Goal: Information Seeking & Learning: Learn about a topic

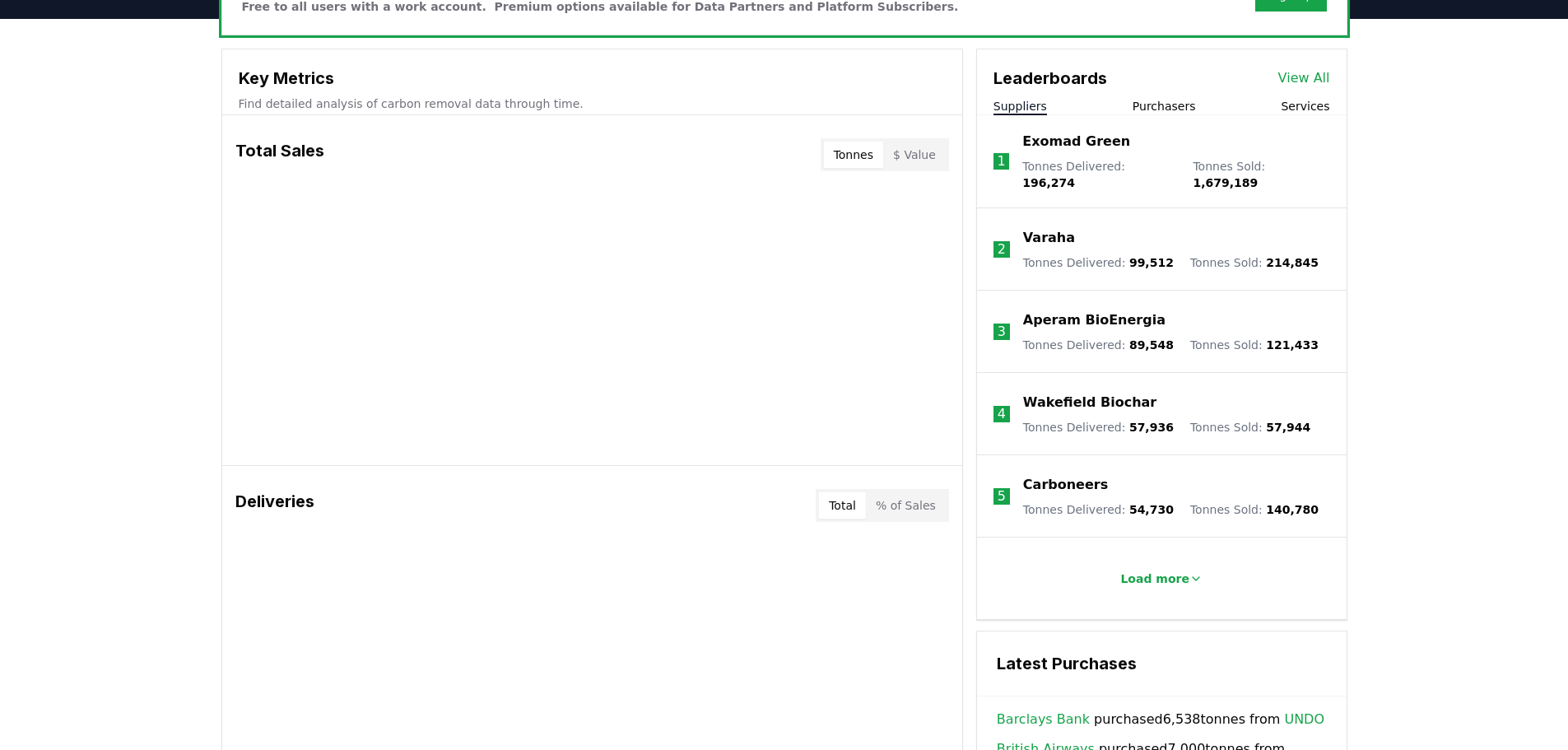
scroll to position [576, 0]
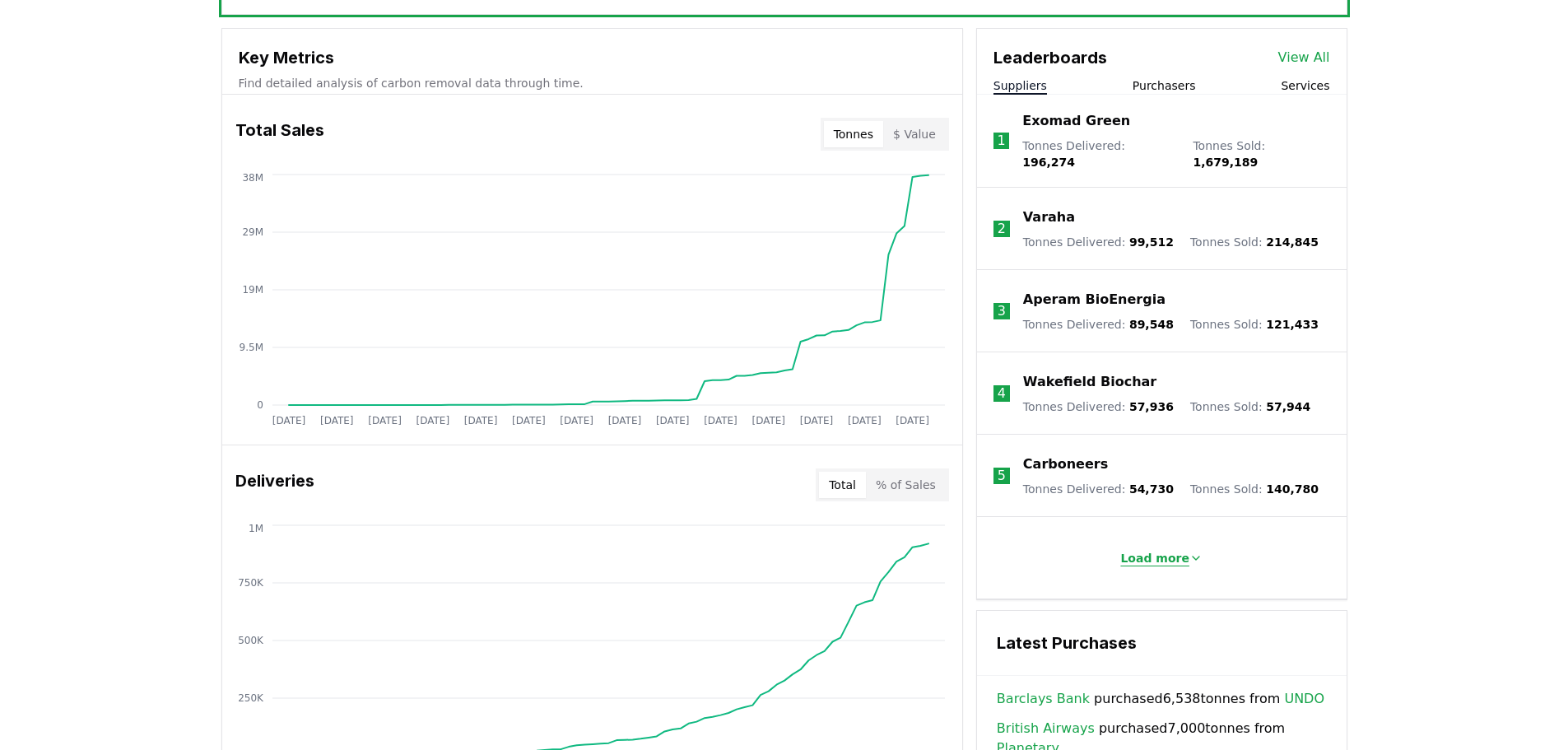
click at [1149, 550] on p "Load more" at bounding box center [1155, 558] width 70 height 17
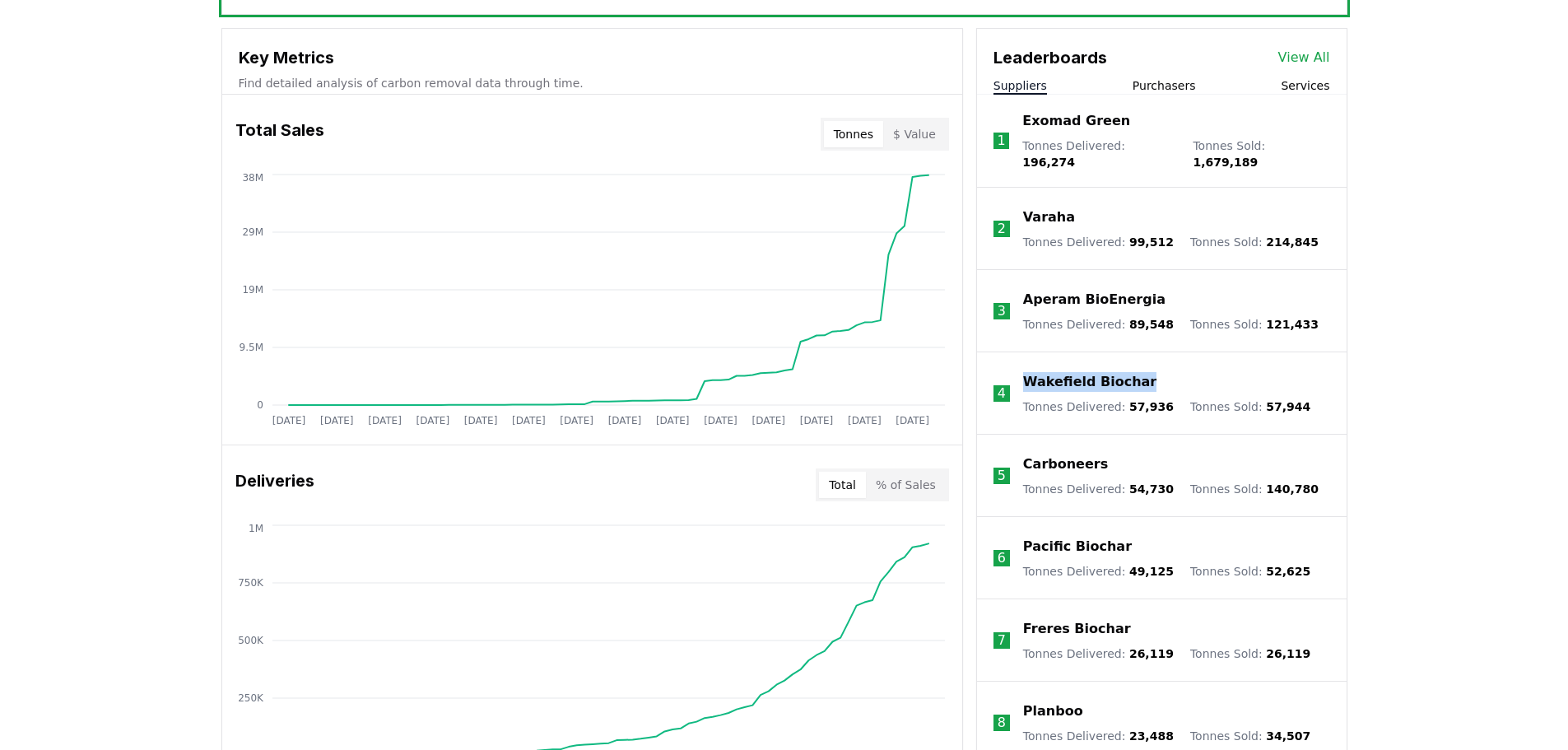
drag, startPoint x: 1159, startPoint y: 370, endPoint x: 1025, endPoint y: 370, distance: 134.0
click at [1025, 372] on div "Wakefield Biochar" at bounding box center [1166, 382] width 287 height 20
drag, startPoint x: 1111, startPoint y: 452, endPoint x: 1026, endPoint y: 449, distance: 85.1
click at [1026, 455] on div "Carboneers" at bounding box center [1171, 464] width 296 height 20
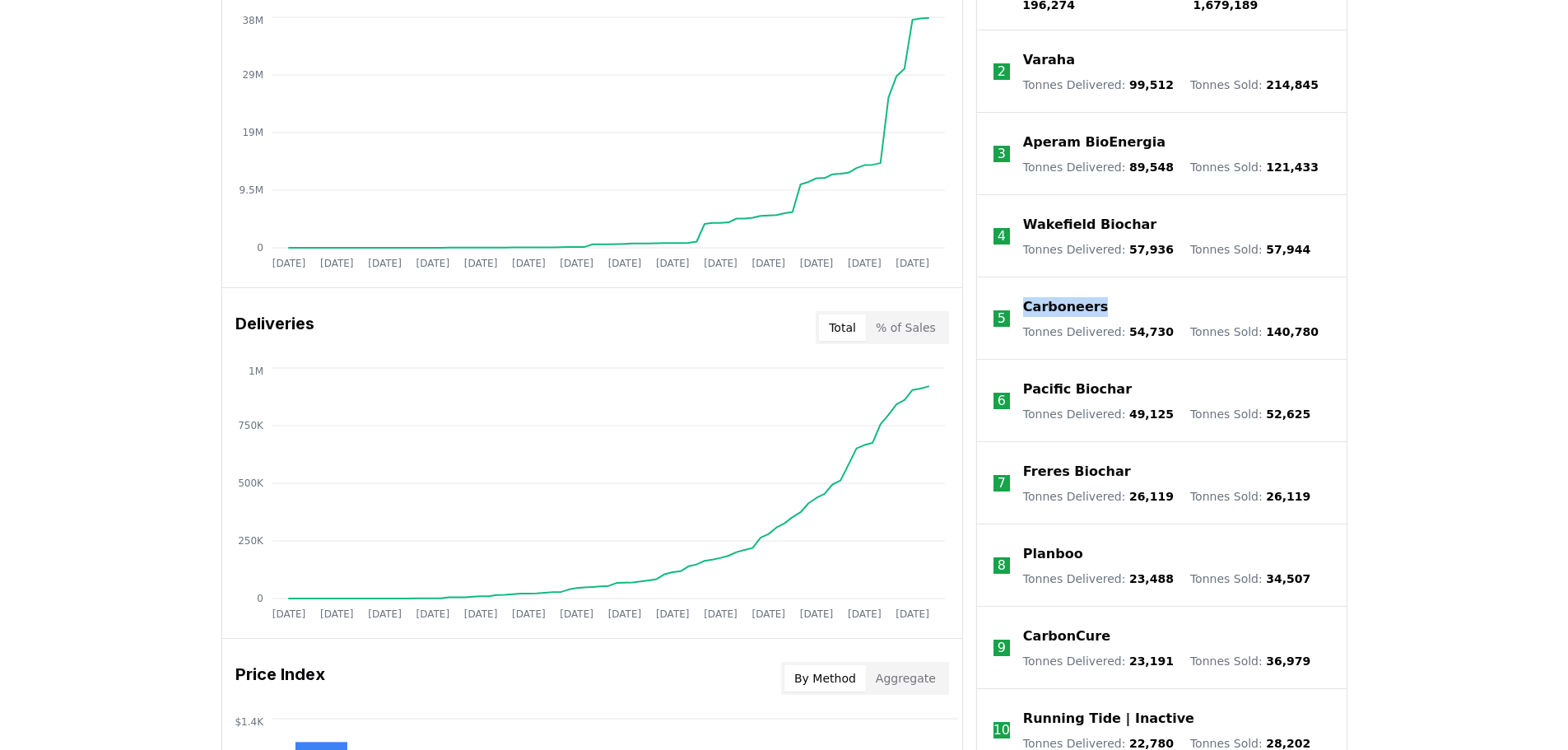
scroll to position [740, 0]
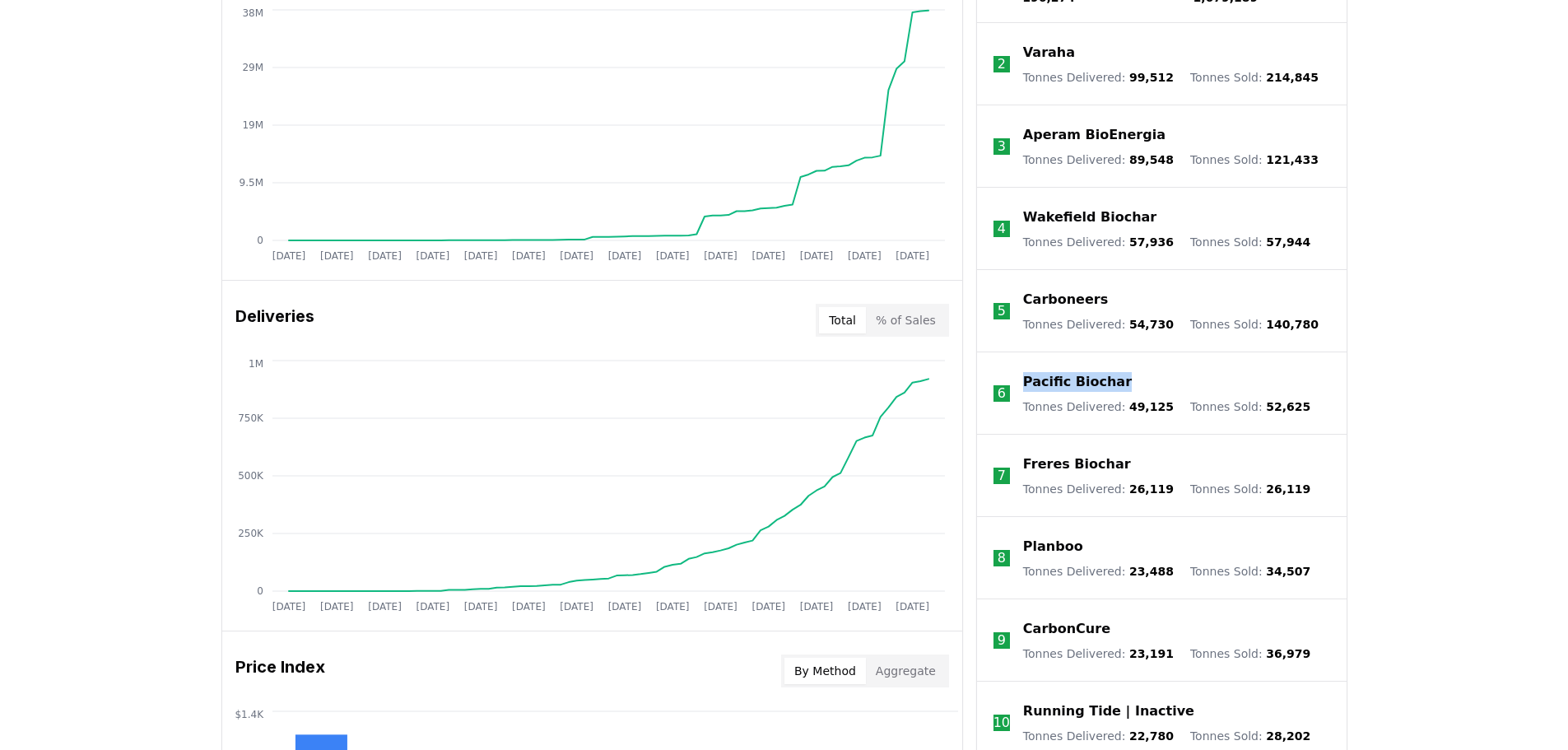
drag, startPoint x: 1133, startPoint y: 370, endPoint x: 1015, endPoint y: 368, distance: 118.0
click at [1015, 368] on li "6 Pacific Biochar Tonnes Delivered : 49,125 Tonnes Sold : 52,625" at bounding box center [1161, 393] width 369 height 83
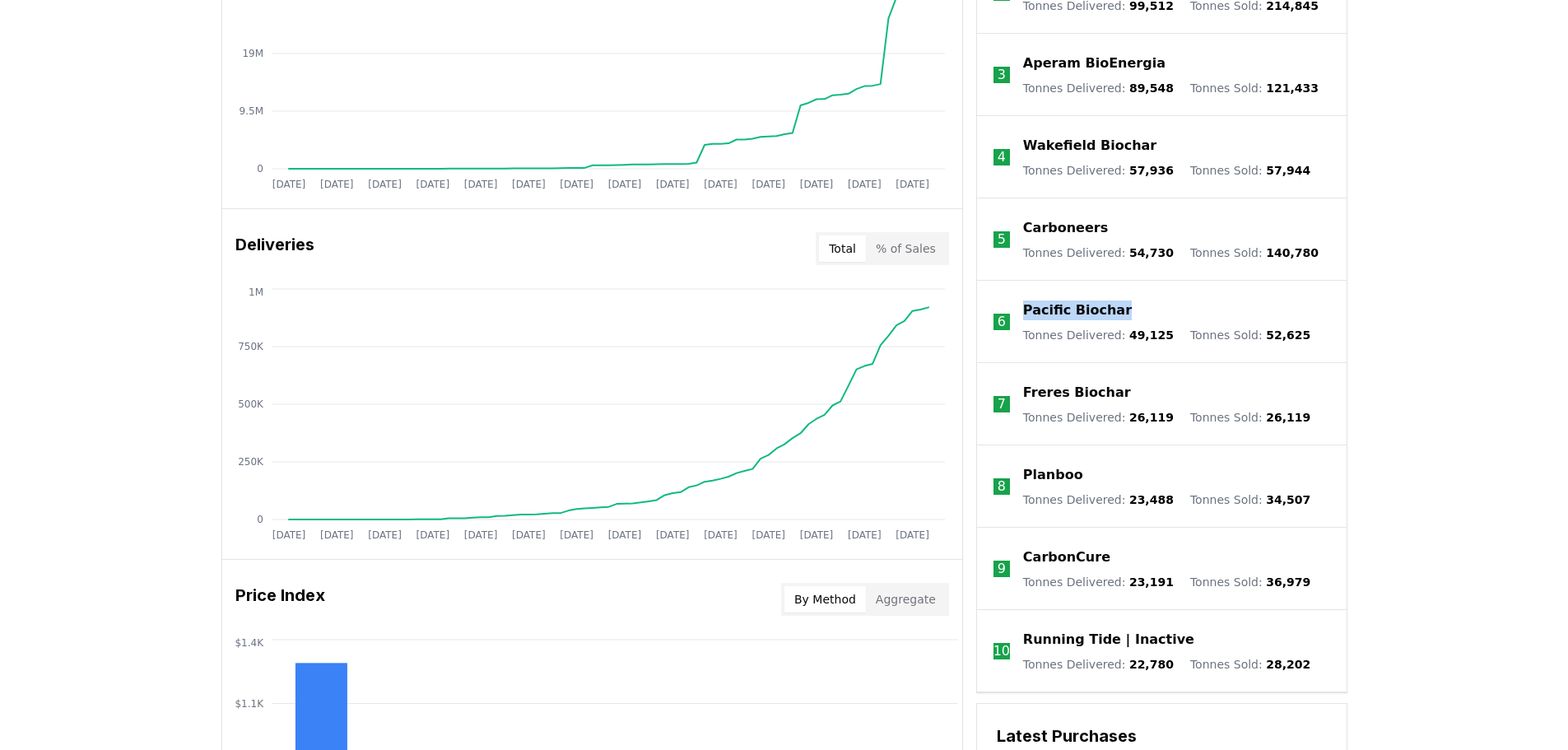
scroll to position [906, 0]
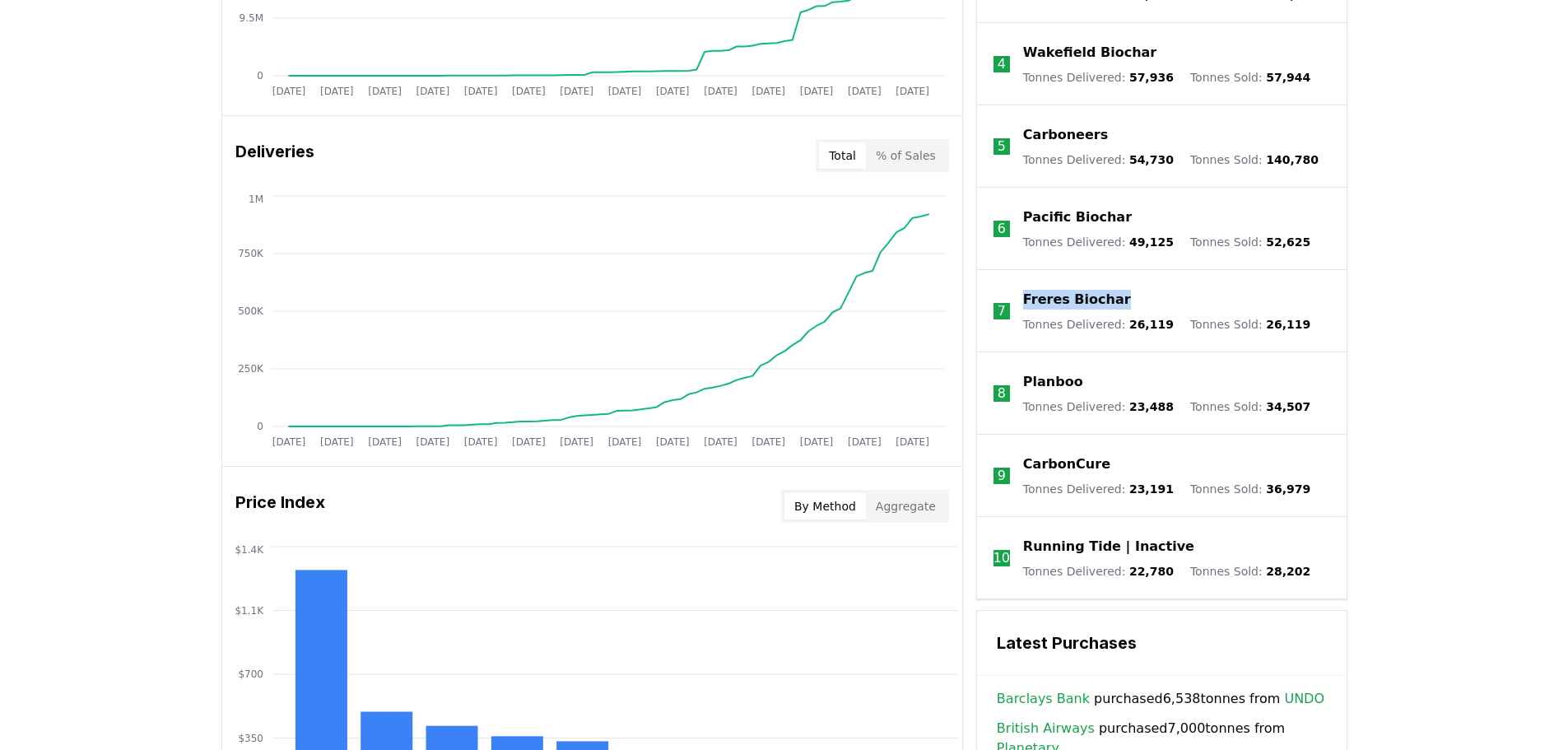
drag, startPoint x: 1129, startPoint y: 289, endPoint x: 1025, endPoint y: 288, distance: 104.0
click at [1025, 289] on div "Freres Biochar" at bounding box center [1166, 299] width 287 height 20
drag, startPoint x: 1097, startPoint y: 375, endPoint x: 1014, endPoint y: 368, distance: 83.3
click at [1014, 368] on li "8 Planboo Tonnes Delivered : 23,488 Tonnes Sold : 34,507" at bounding box center [1161, 393] width 369 height 83
drag, startPoint x: 1111, startPoint y: 454, endPoint x: 1023, endPoint y: 454, distance: 88.0
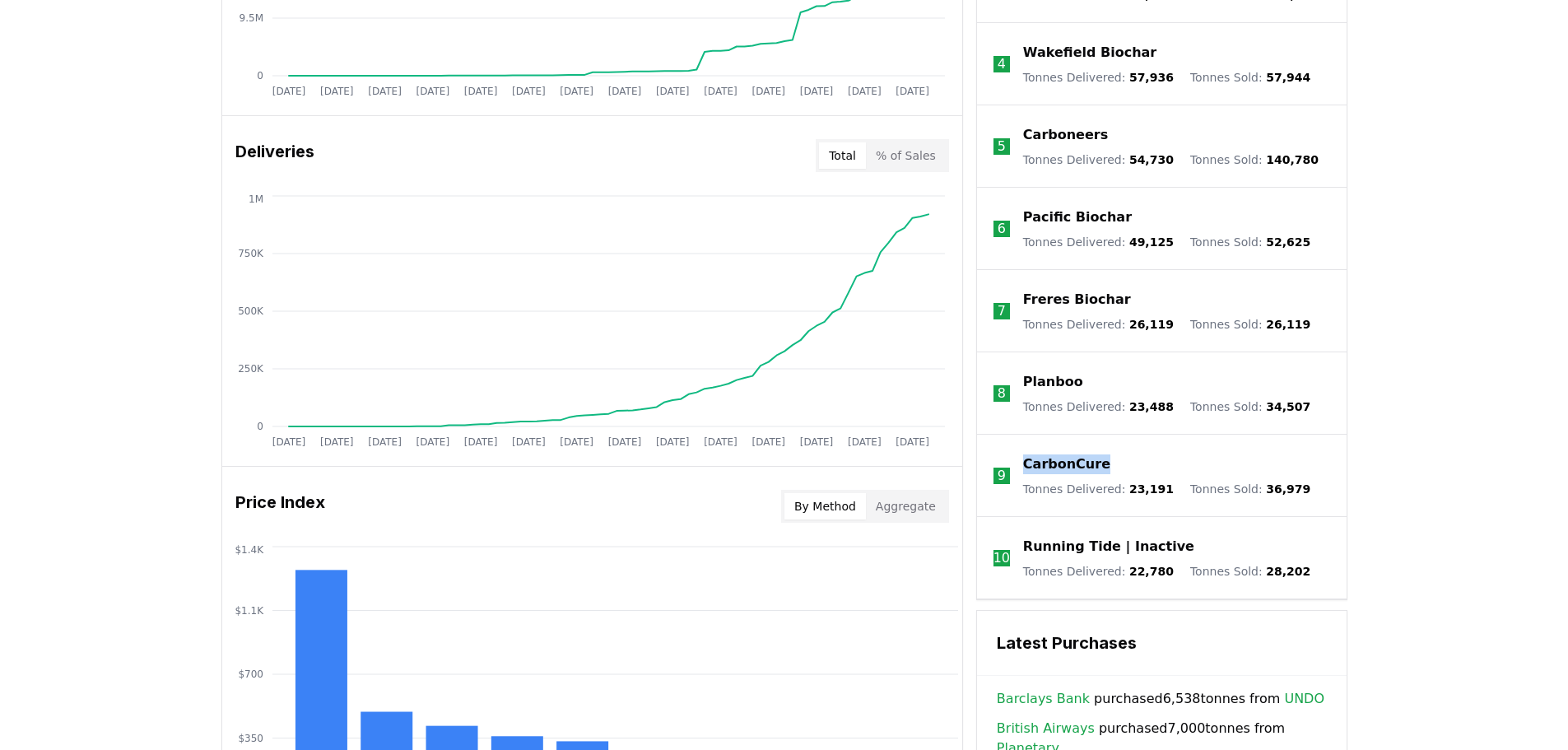
click at [1023, 455] on div "CarbonCure" at bounding box center [1166, 464] width 287 height 20
drag, startPoint x: 1173, startPoint y: 535, endPoint x: 1024, endPoint y: 541, distance: 149.1
click at [1024, 541] on div "Running Tide | Inactive" at bounding box center [1166, 546] width 287 height 20
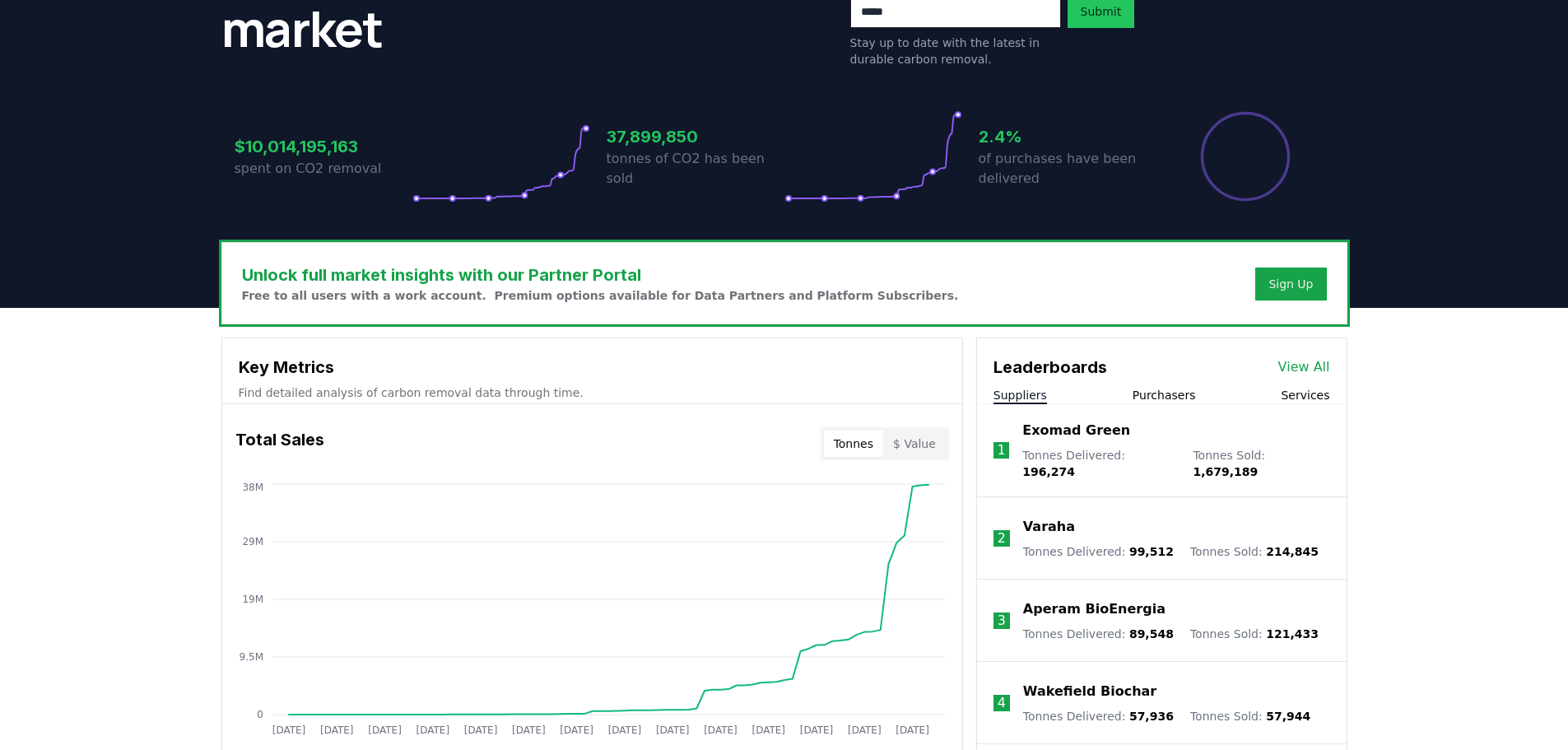
scroll to position [247, 0]
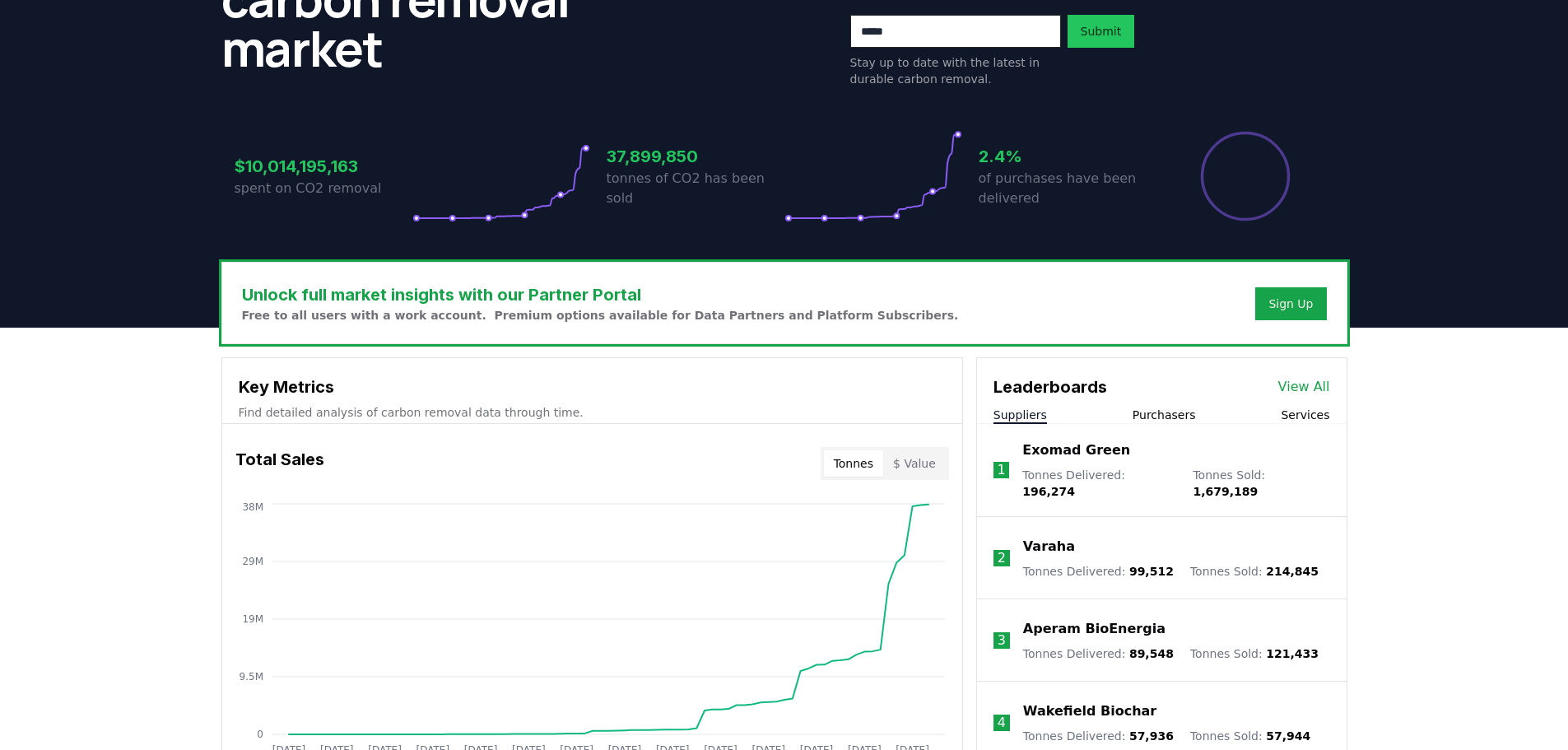
click at [1167, 417] on button "Purchasers" at bounding box center [1164, 415] width 63 height 17
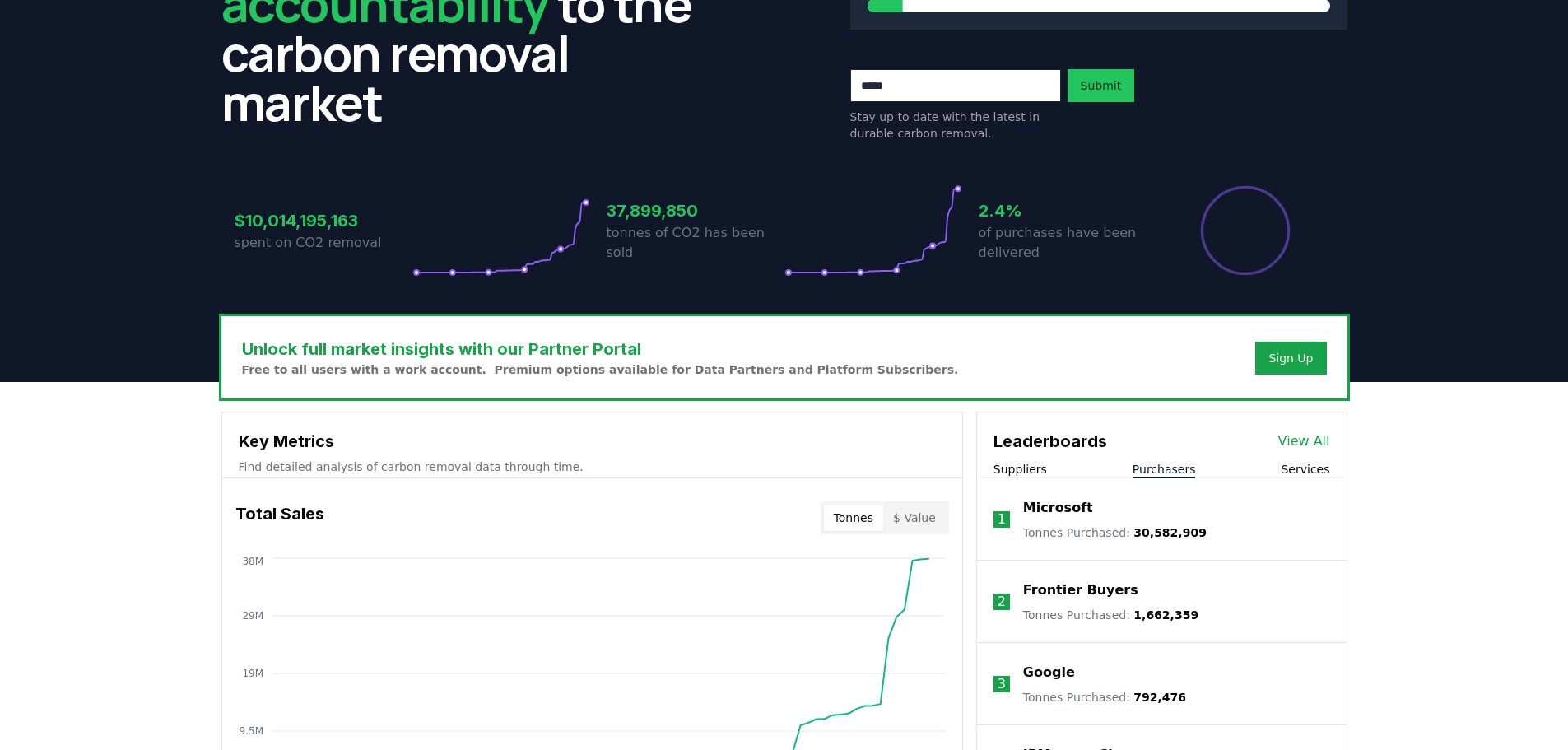
scroll to position [164, 0]
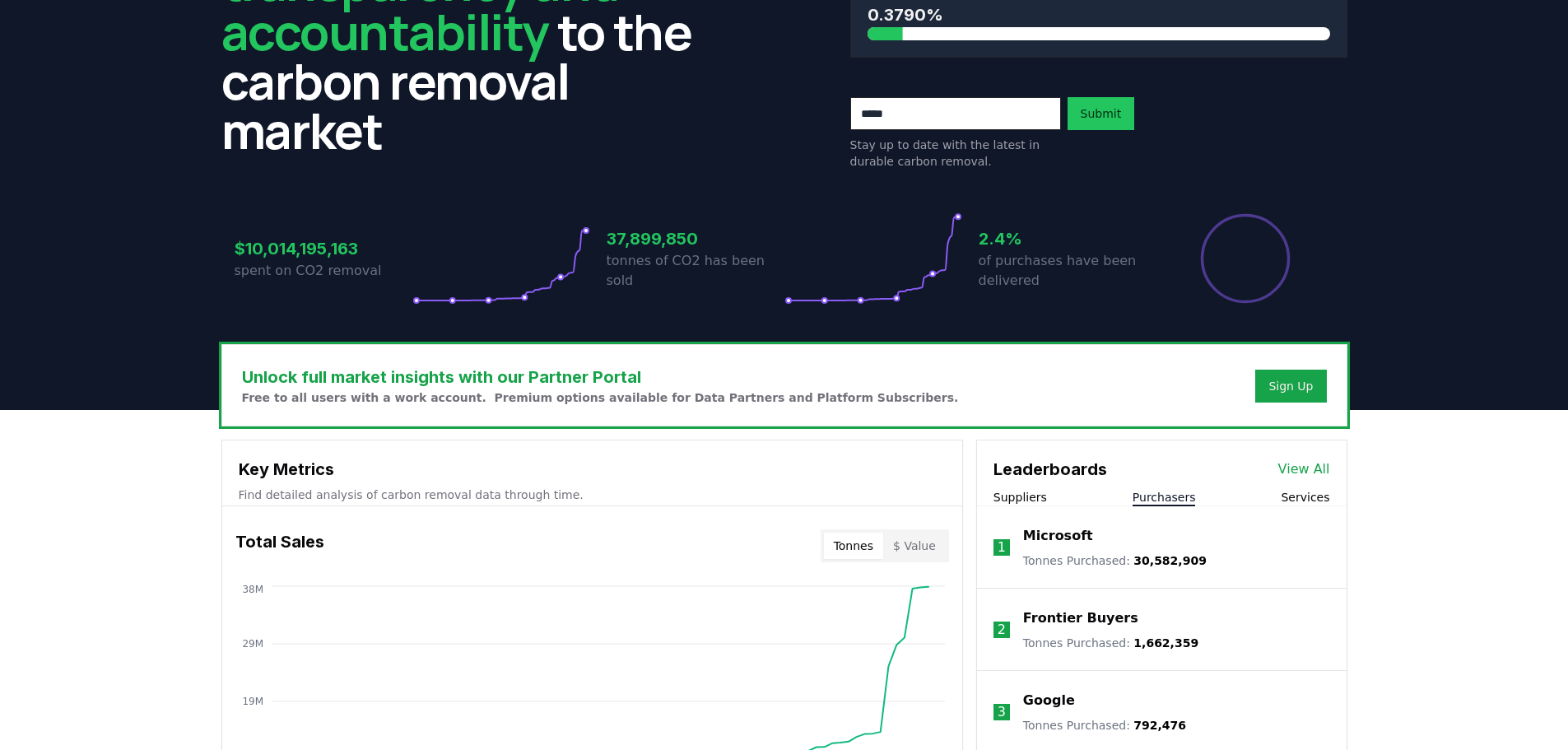
click at [1018, 507] on li "1 Microsoft Tonnes Purchased : 30,582,909" at bounding box center [1161, 547] width 369 height 83
click at [1027, 497] on button "Suppliers" at bounding box center [1020, 497] width 54 height 17
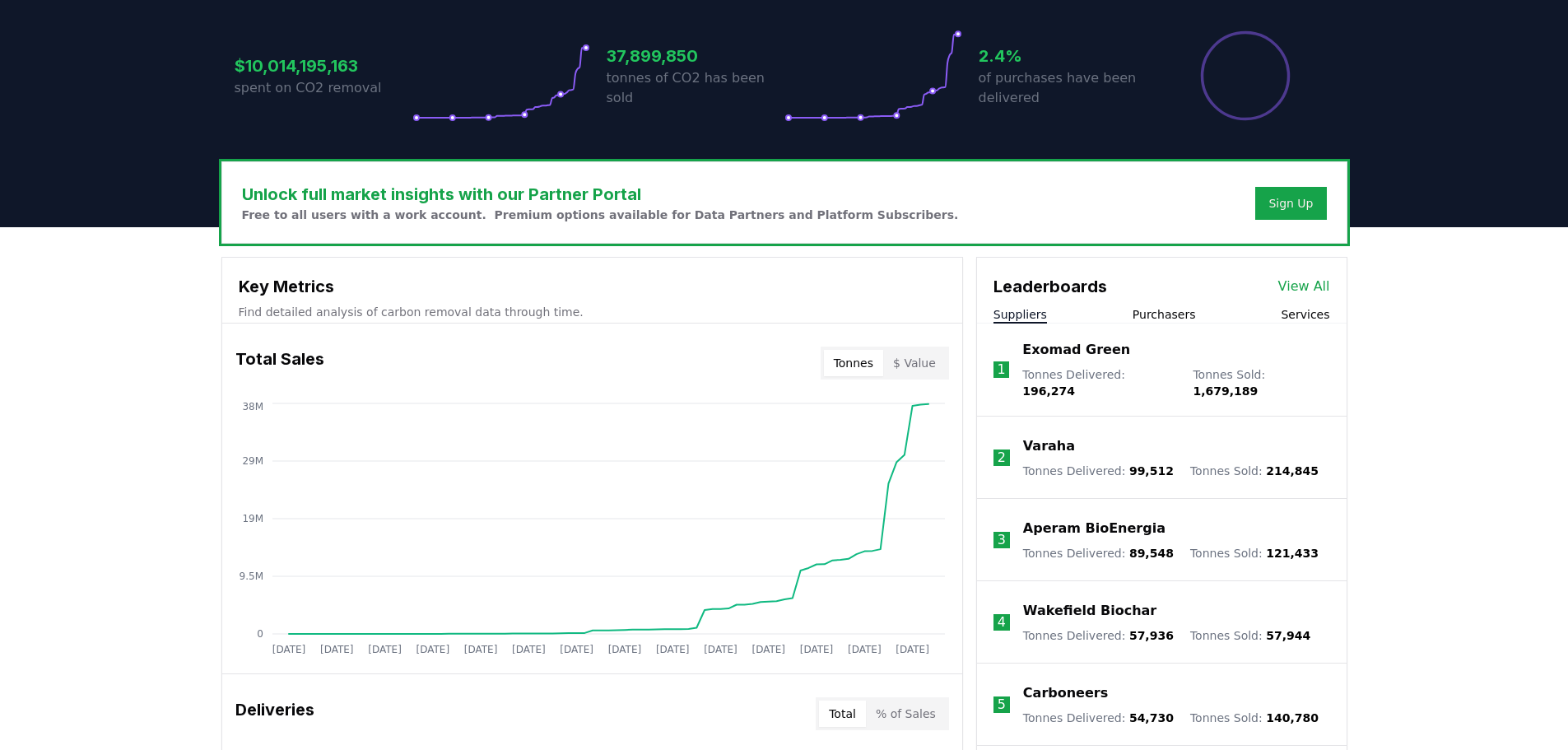
scroll to position [576, 0]
